Goal: Information Seeking & Learning: Find specific fact

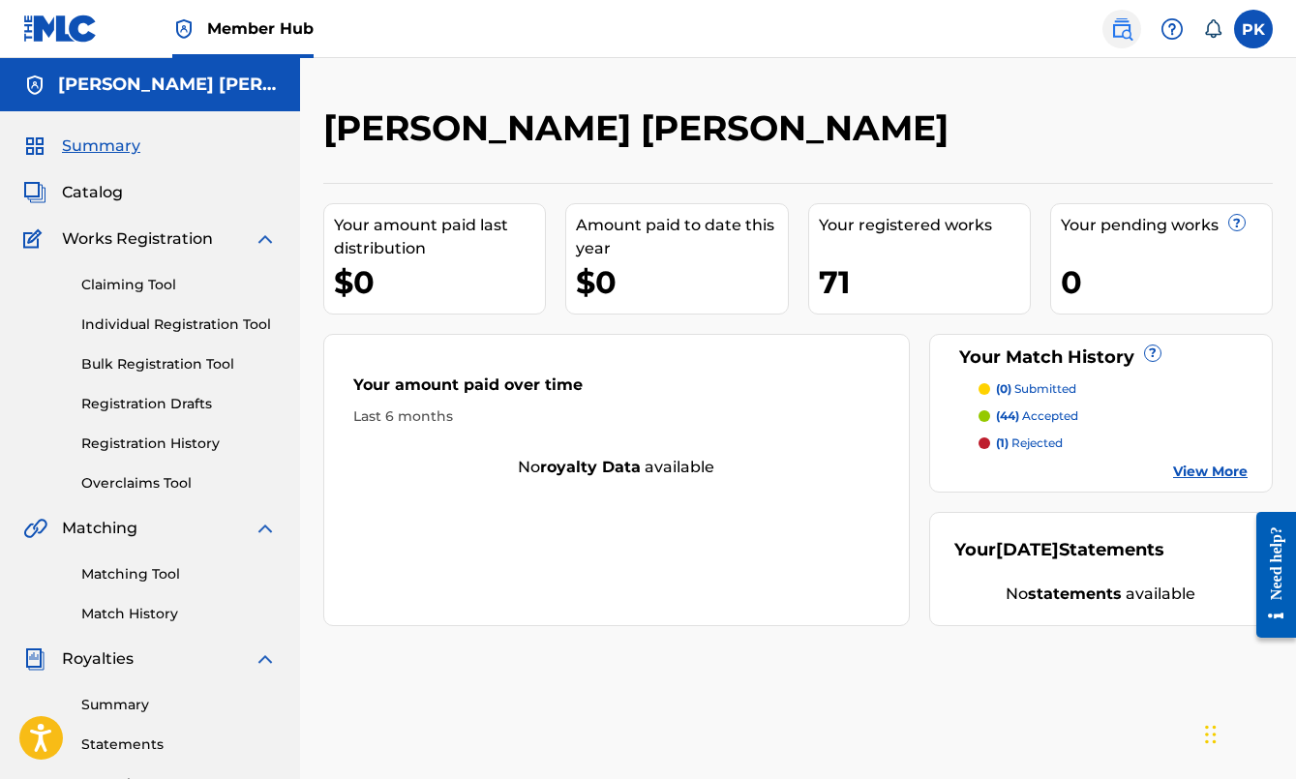
click at [1121, 21] on img at bounding box center [1121, 28] width 23 height 23
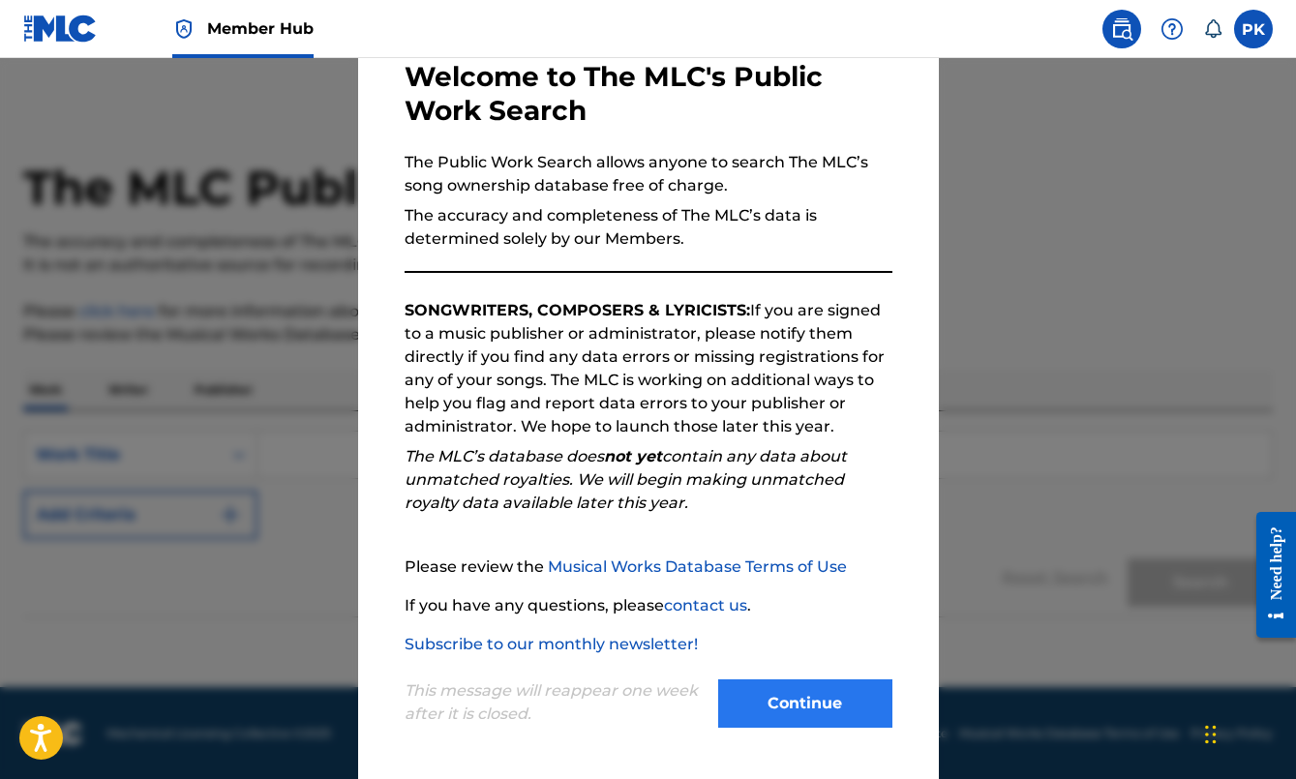
scroll to position [106, 0]
click at [801, 701] on button "Continue" at bounding box center [805, 704] width 174 height 48
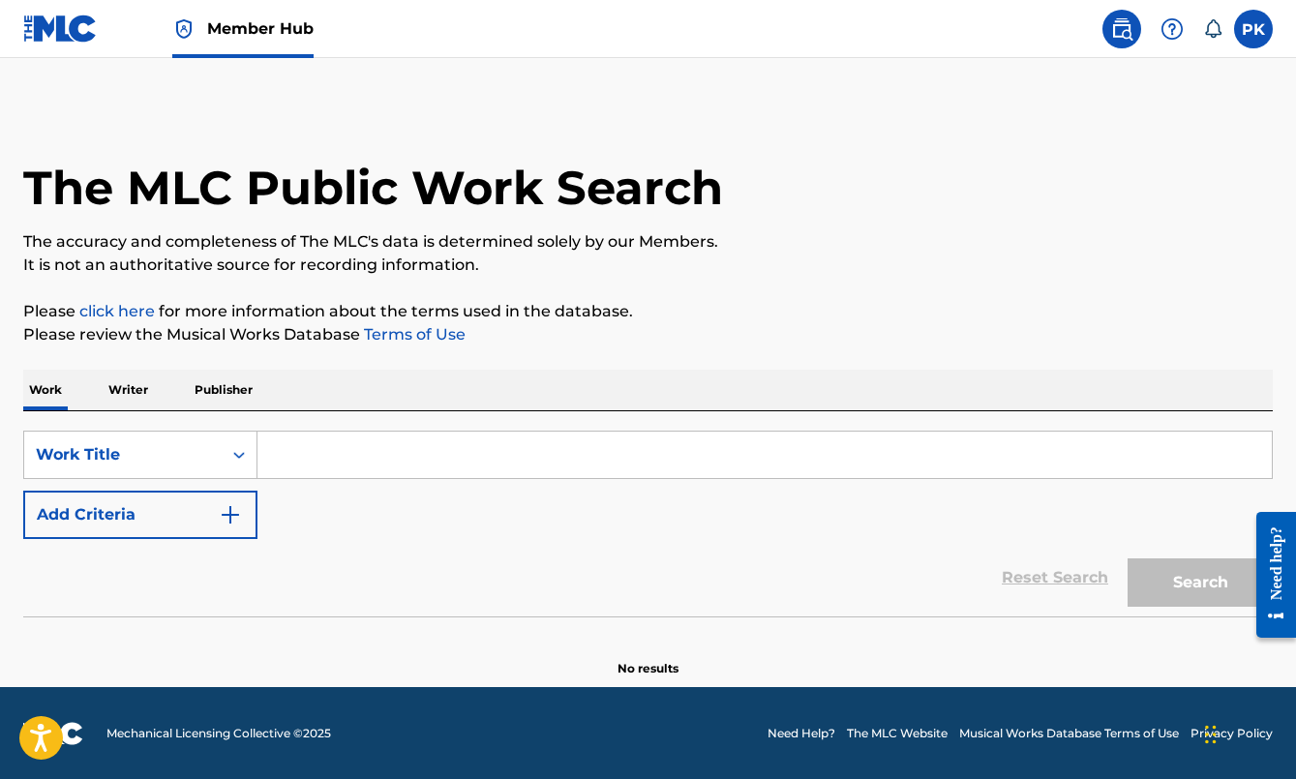
click at [581, 452] on input "Search Form" at bounding box center [764, 455] width 1014 height 46
click at [147, 395] on p "Writer" at bounding box center [128, 390] width 51 height 41
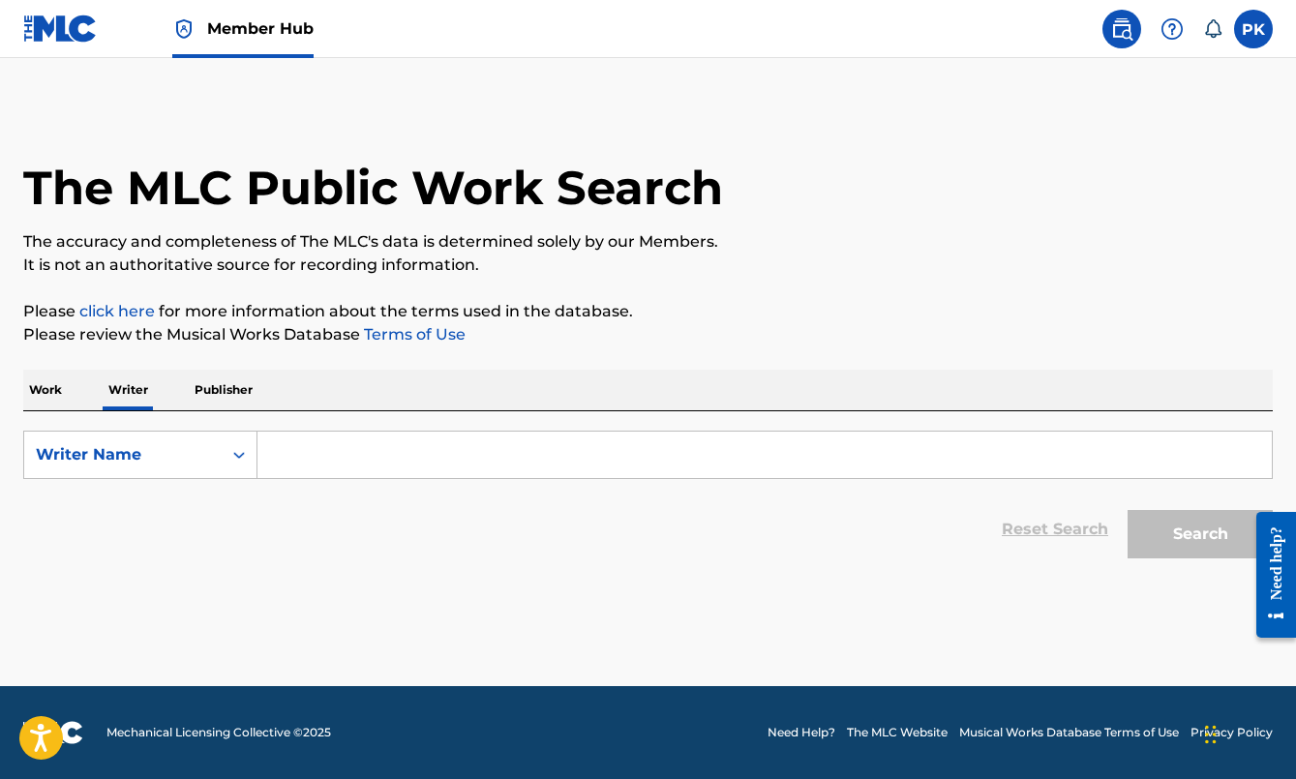
click at [303, 467] on input "Search Form" at bounding box center [764, 455] width 1014 height 46
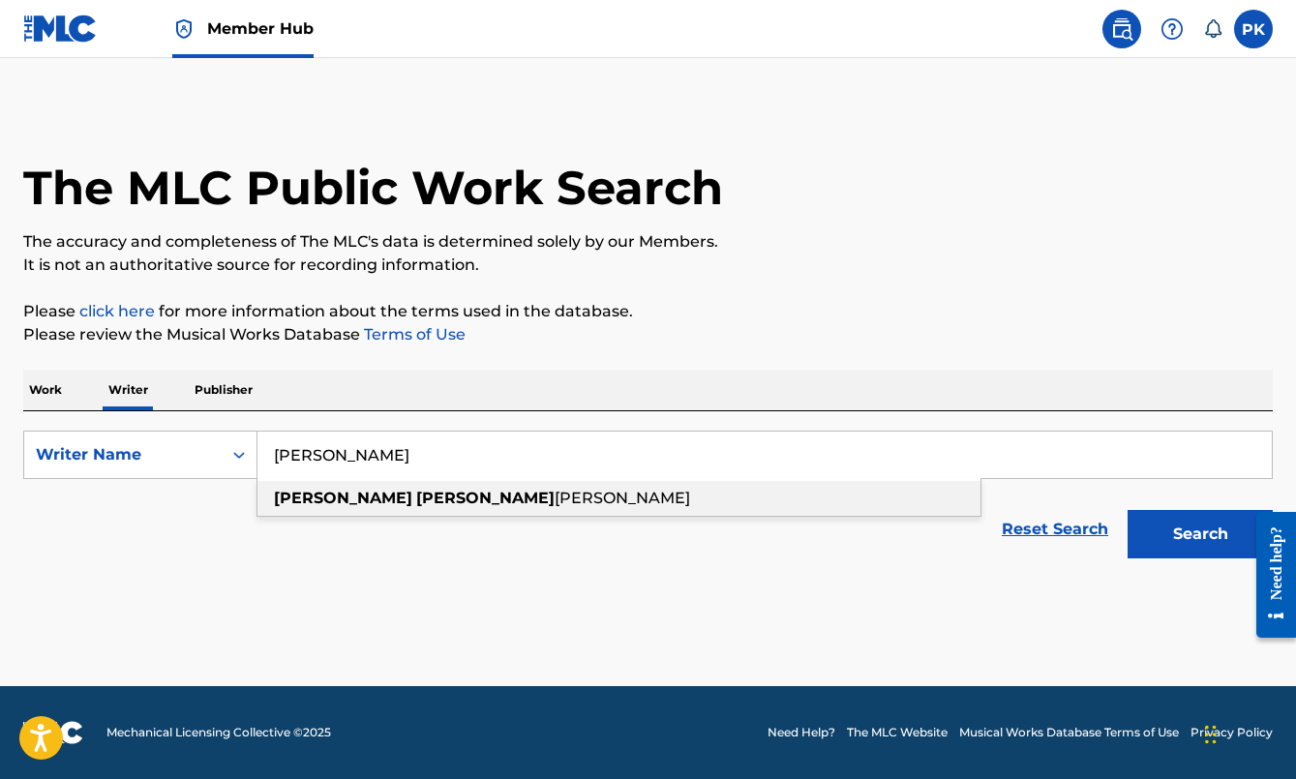
click at [416, 498] on strong "[PERSON_NAME]" at bounding box center [485, 498] width 138 height 18
type input "[PERSON_NAME] [PERSON_NAME]"
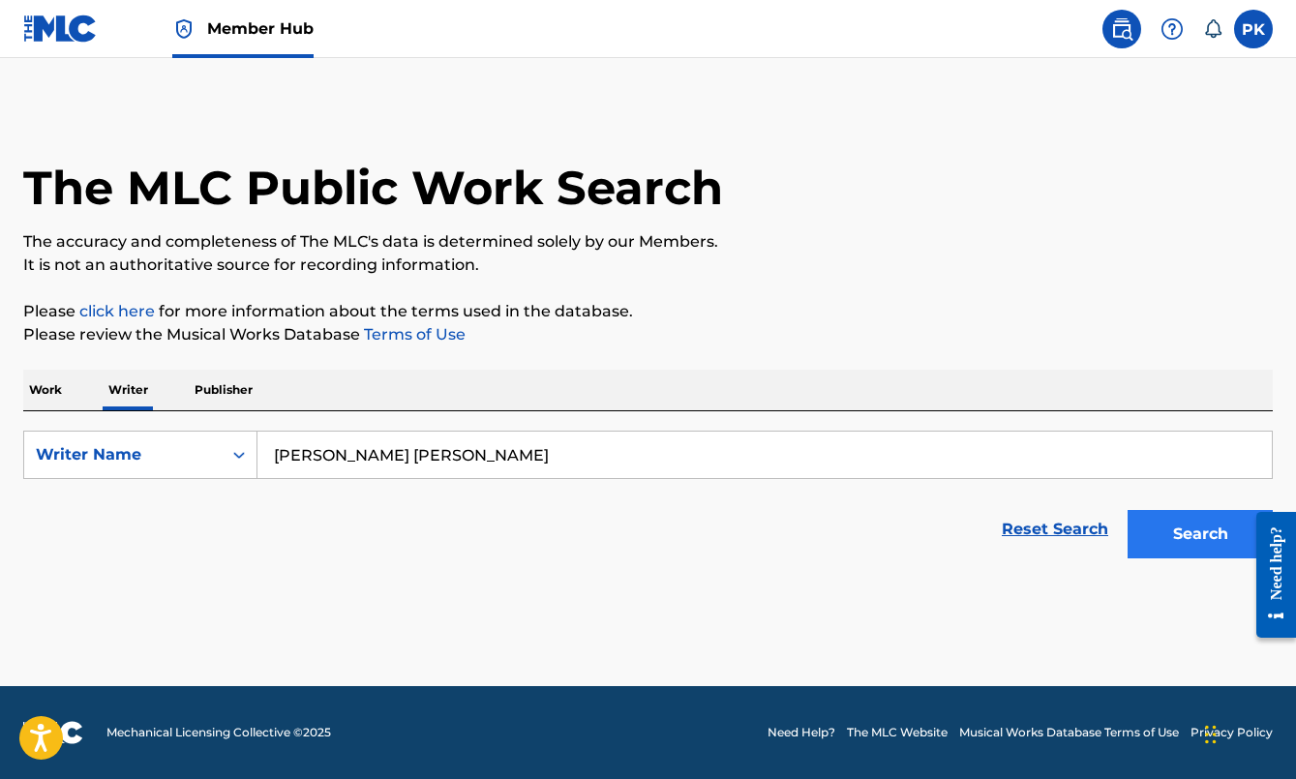
click at [1170, 528] on button "Search" at bounding box center [1200, 534] width 145 height 48
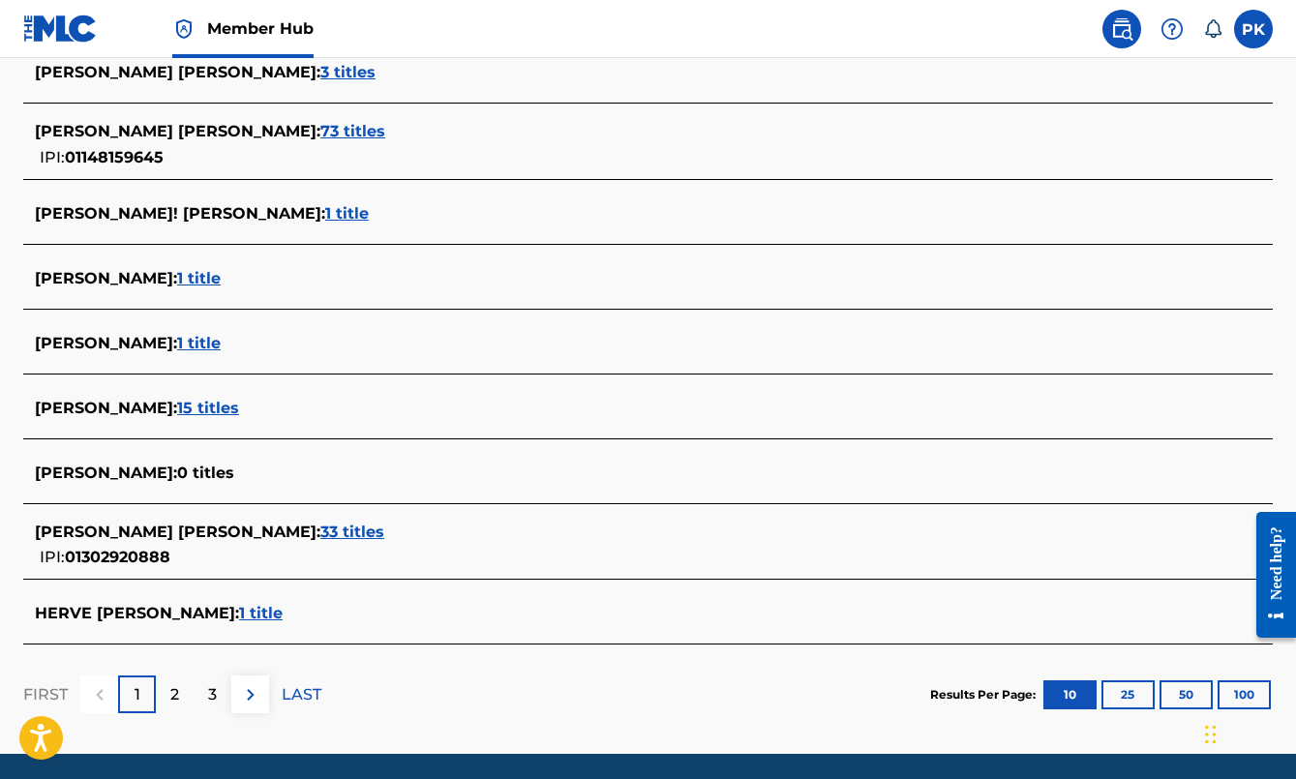
scroll to position [609, 0]
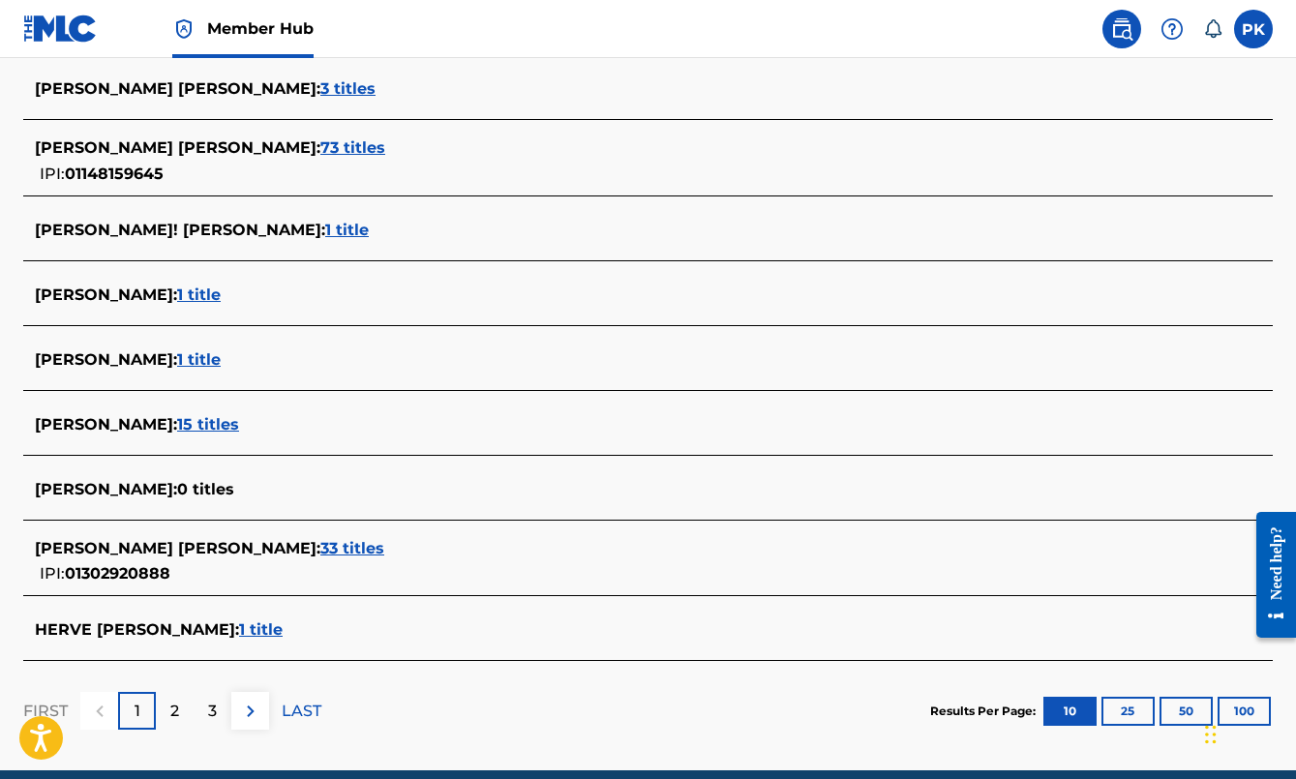
click at [320, 148] on span "73 titles" at bounding box center [352, 147] width 65 height 18
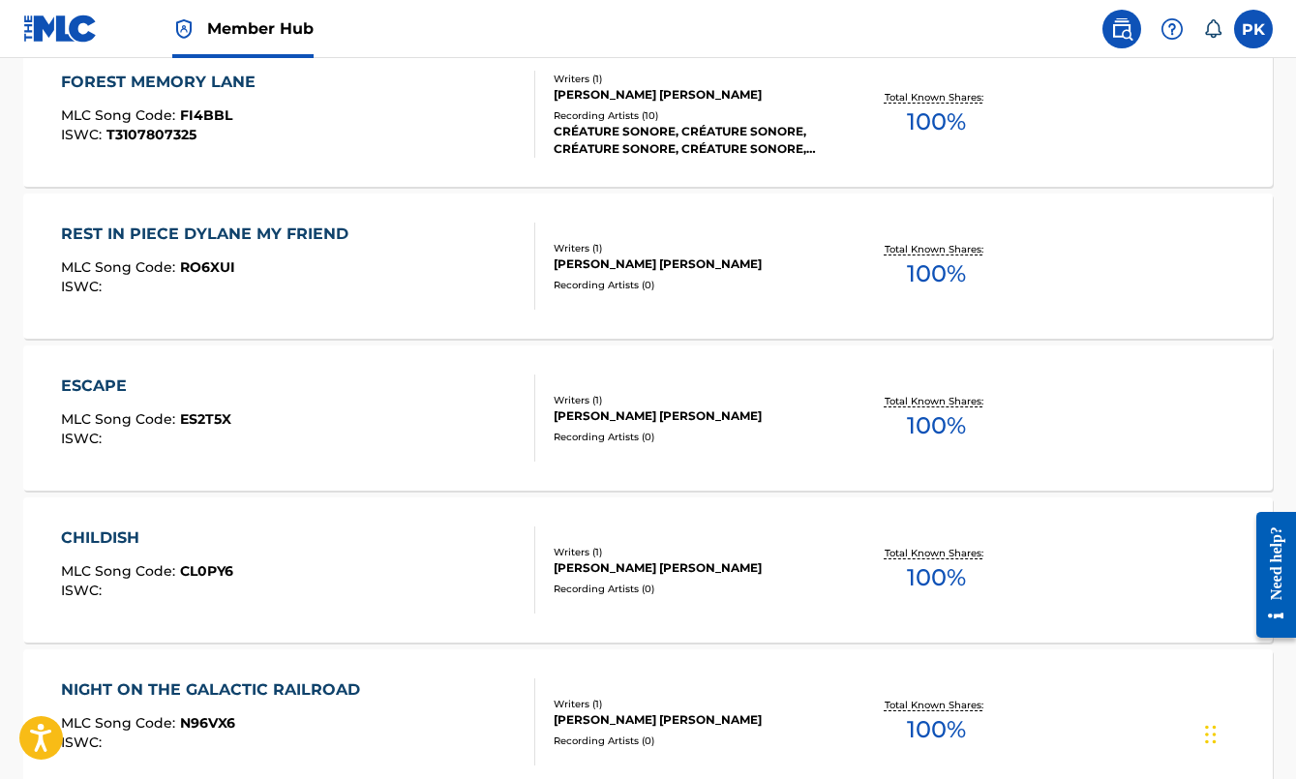
scroll to position [1081, 0]
